Goal: Complete application form

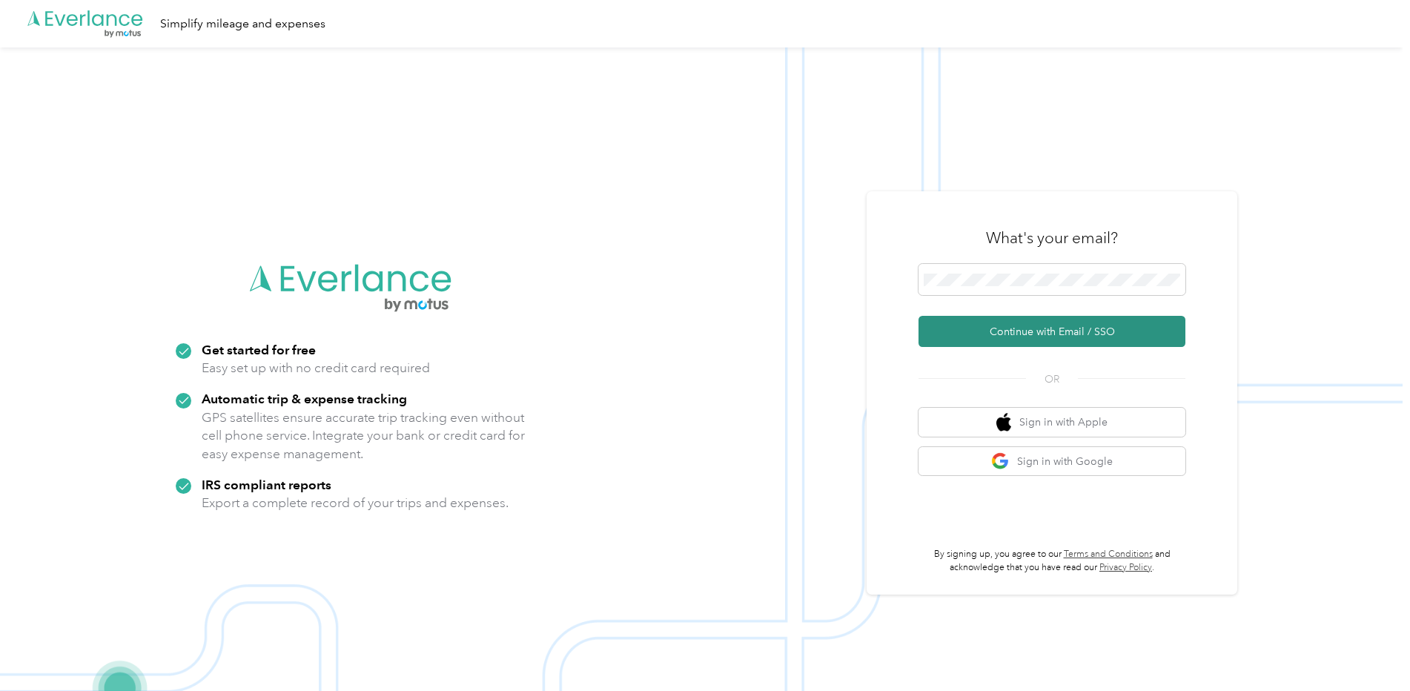
click at [1008, 328] on button "Continue with Email / SSO" at bounding box center [1052, 331] width 267 height 31
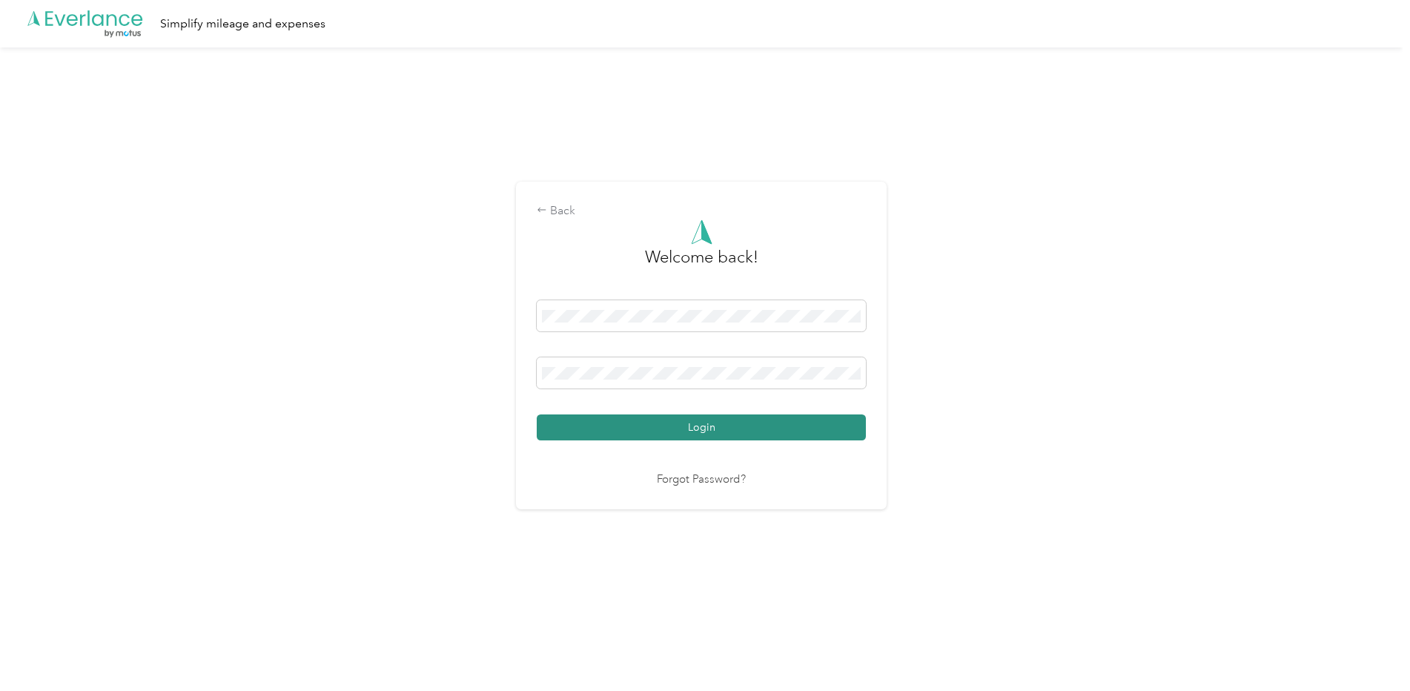
click at [690, 424] on button "Login" at bounding box center [701, 427] width 329 height 26
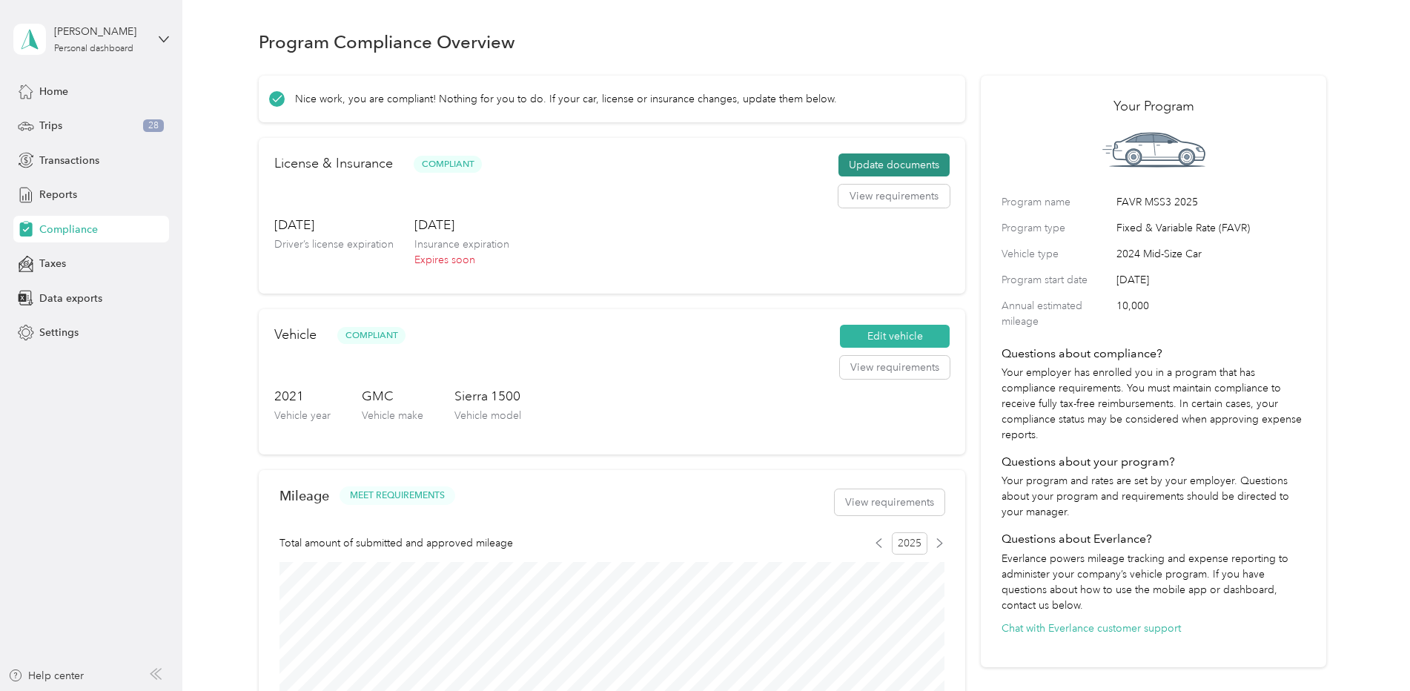
click at [896, 169] on button "Update documents" at bounding box center [894, 165] width 111 height 24
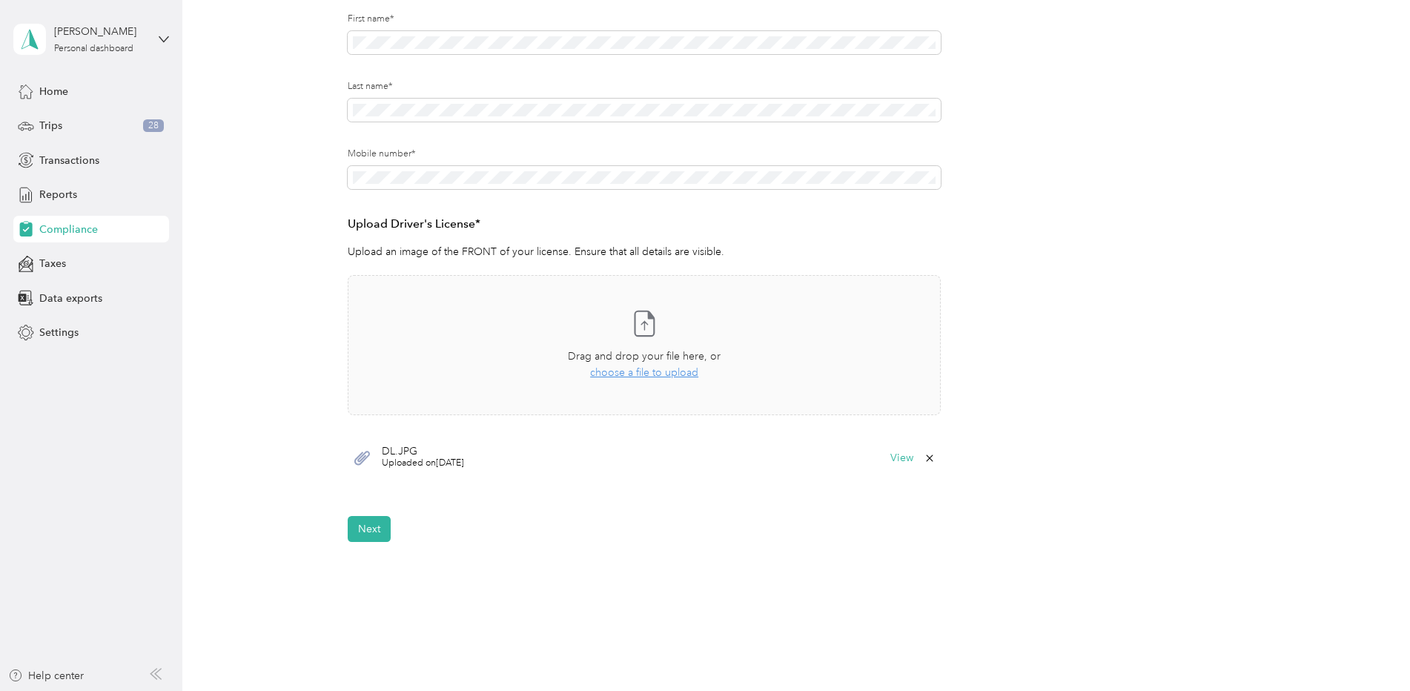
scroll to position [214, 0]
click at [375, 535] on button "Next" at bounding box center [369, 528] width 43 height 26
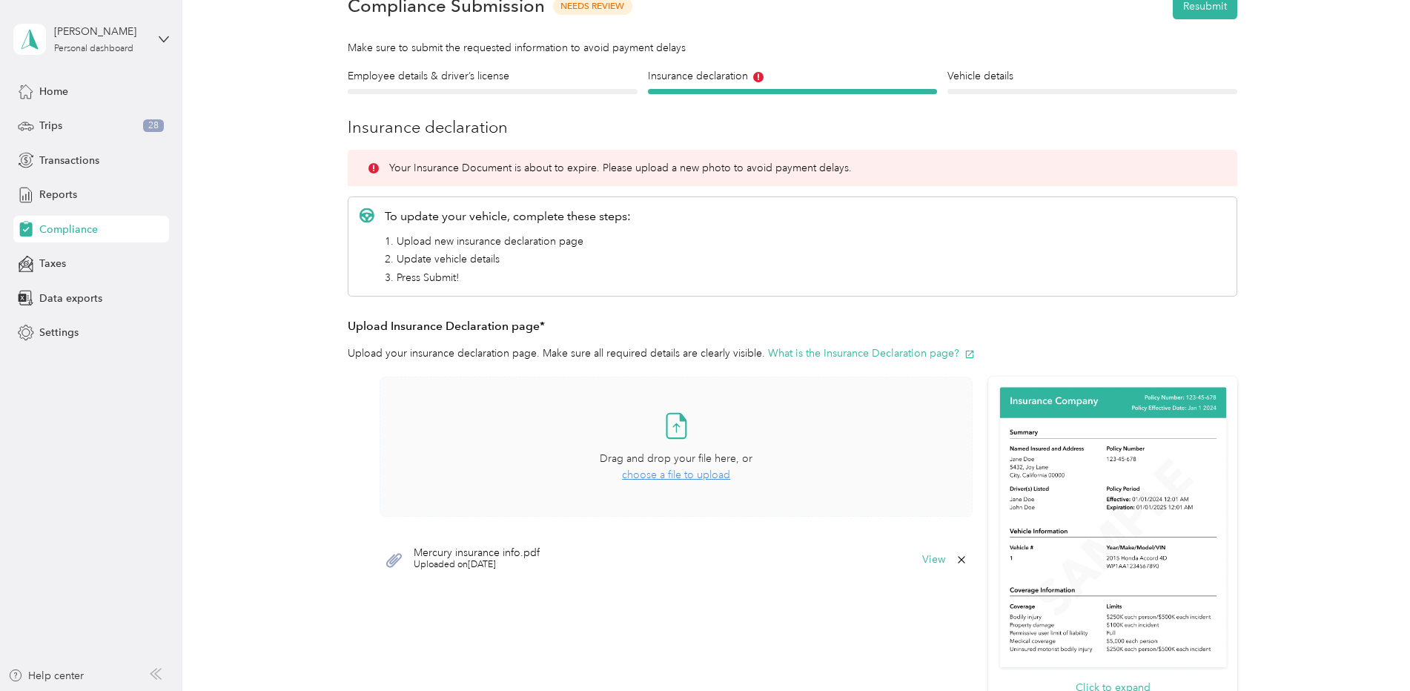
scroll to position [67, 0]
